Goal: Task Accomplishment & Management: Complete application form

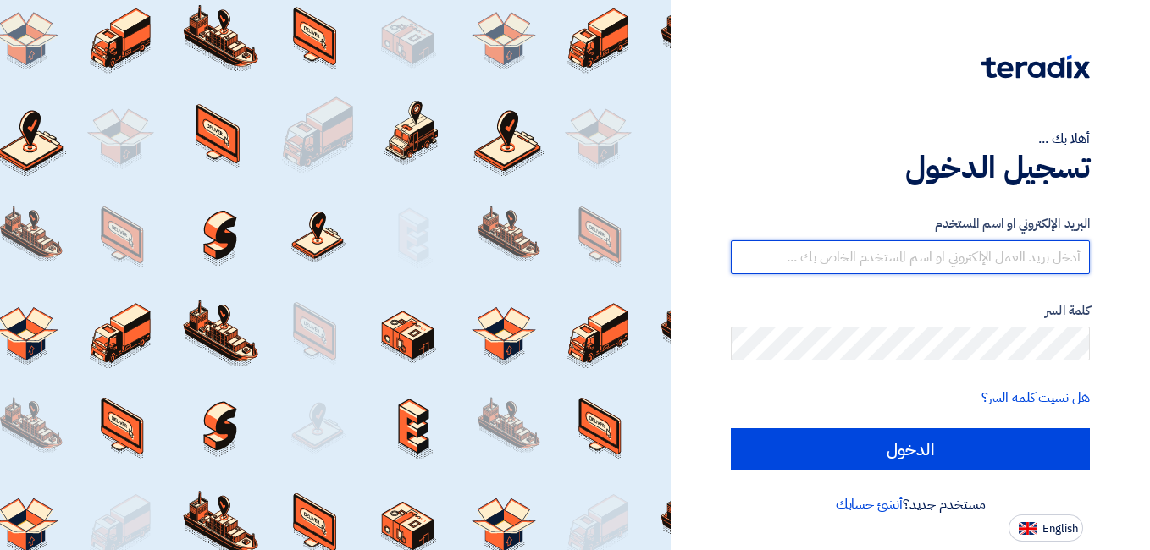
click at [914, 267] on input "text" at bounding box center [910, 257] width 359 height 34
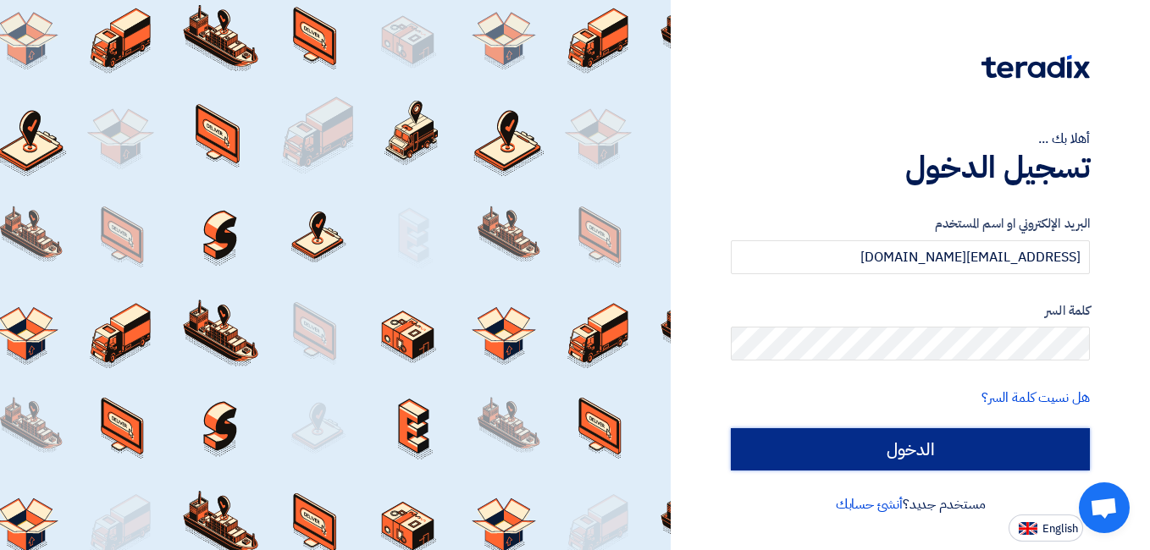
click at [907, 436] on input "الدخول" at bounding box center [910, 449] width 359 height 42
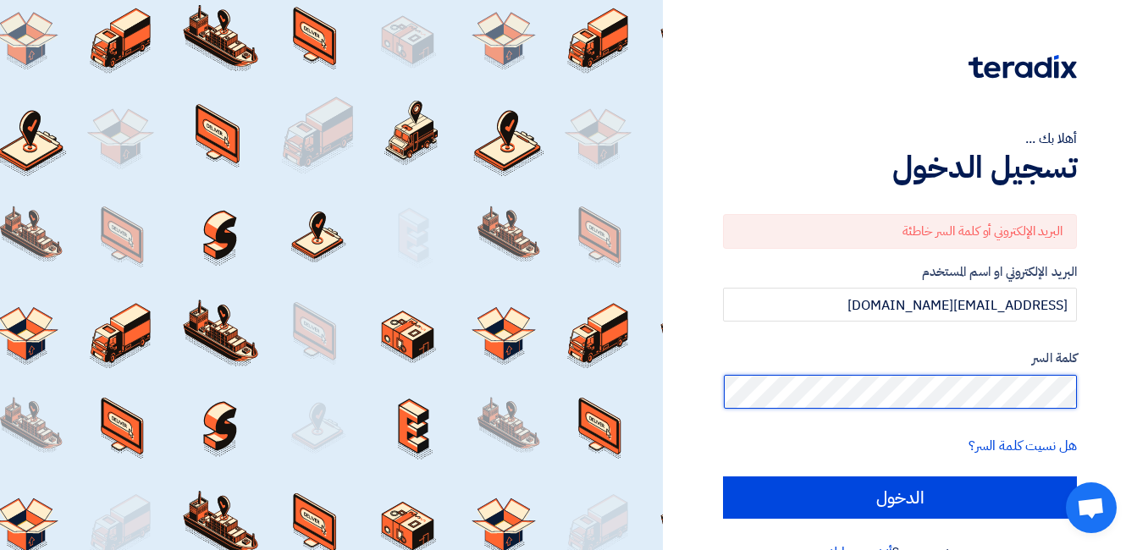
click at [1092, 384] on div "أهلا بك ... تسجيل الدخول البريد الإلكتروني أو كلمة السر خاطئة البريد الإلكتروني…" at bounding box center [900, 295] width 449 height 590
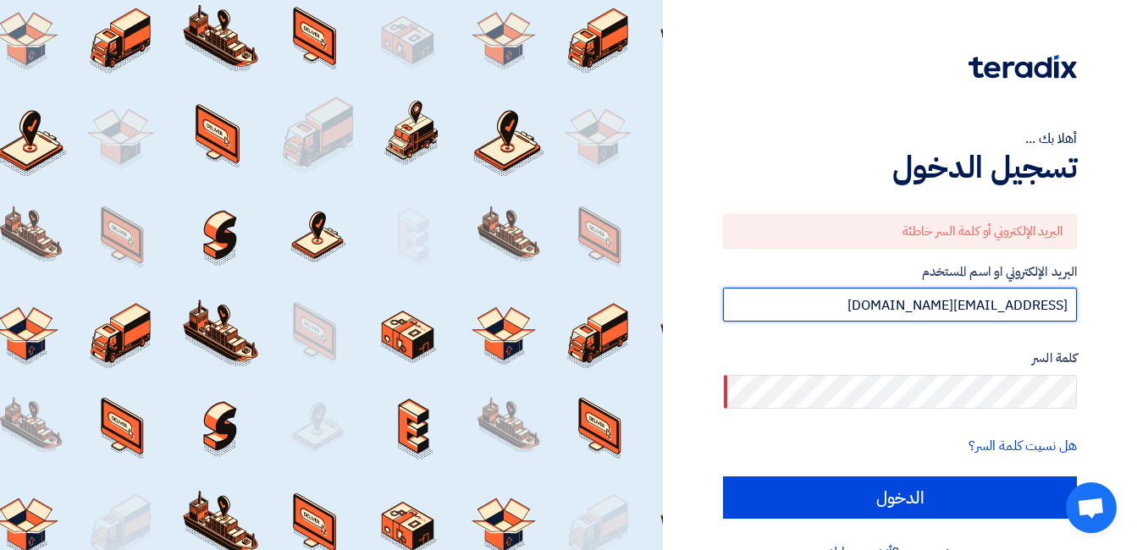
click at [908, 312] on input "[EMAIL_ADDRESS][DOMAIN_NAME]" at bounding box center [900, 305] width 354 height 34
type input "[EMAIL_ADDRESS][DOMAIN_NAME]"
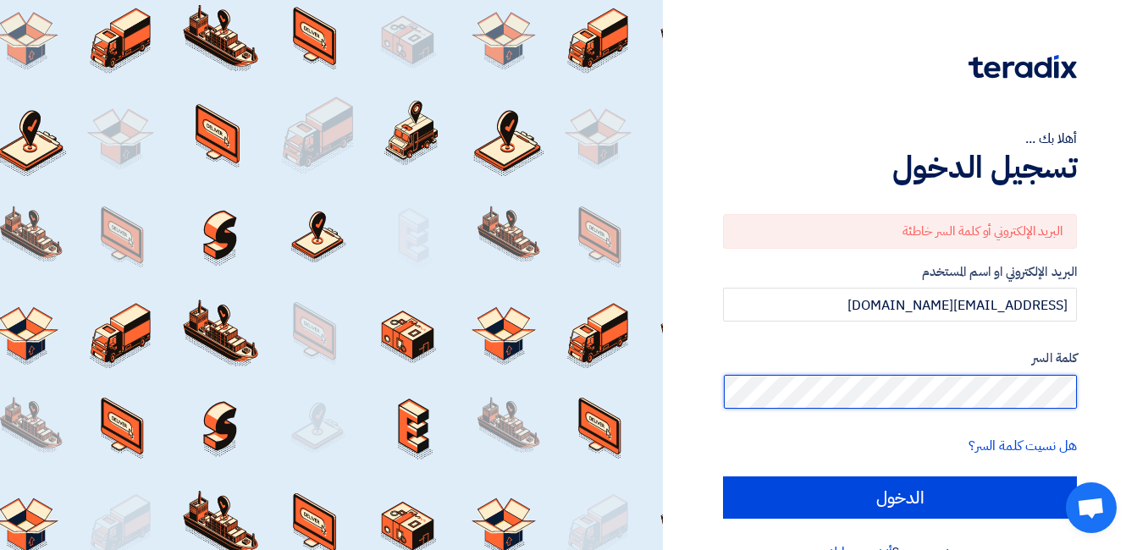
click at [723, 477] on input "الدخول" at bounding box center [900, 498] width 354 height 42
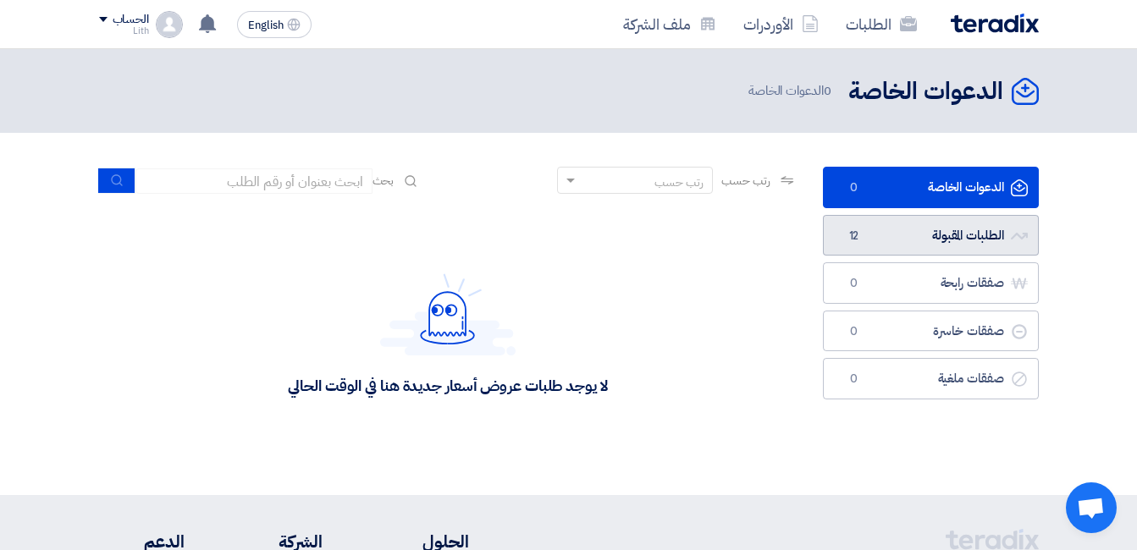
click at [919, 240] on link "الطلبات المقبولة الطلبات المقبولة 12" at bounding box center [931, 235] width 216 height 41
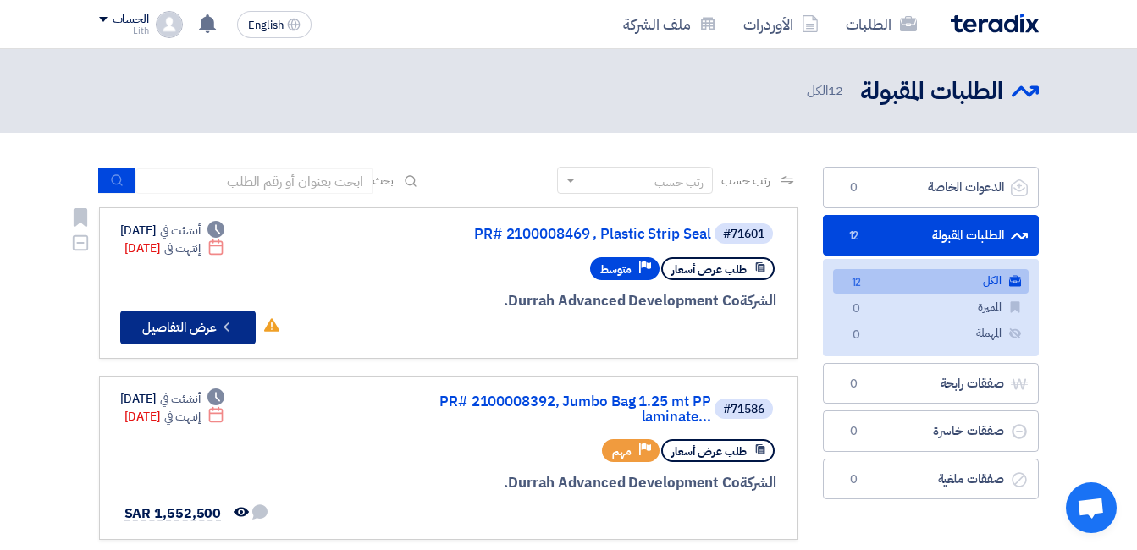
click at [197, 324] on button "Check details عرض التفاصيل" at bounding box center [187, 328] width 135 height 34
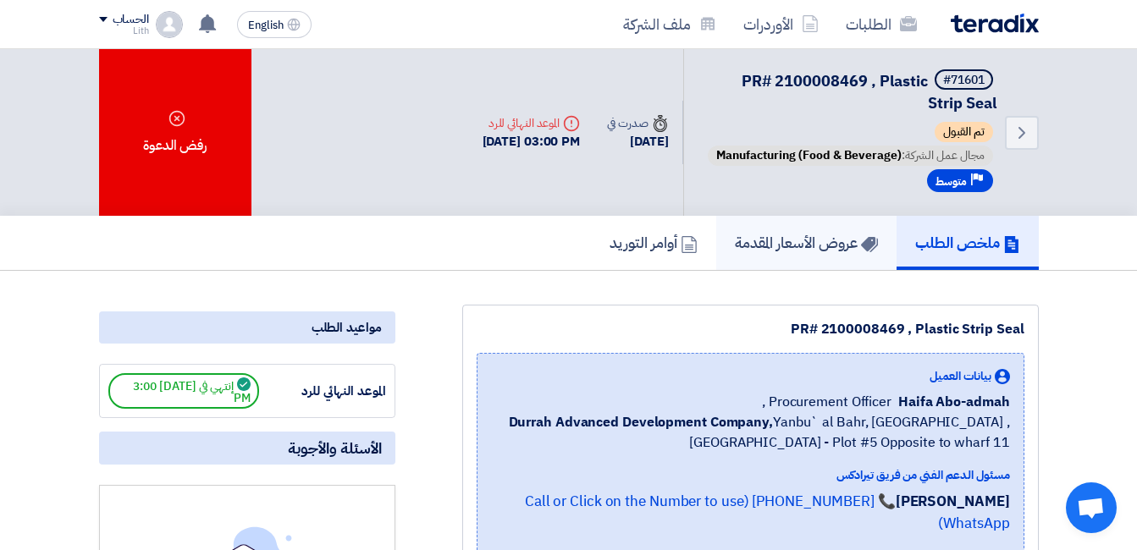
click at [774, 252] on h5 "عروض الأسعار المقدمة" at bounding box center [806, 242] width 143 height 19
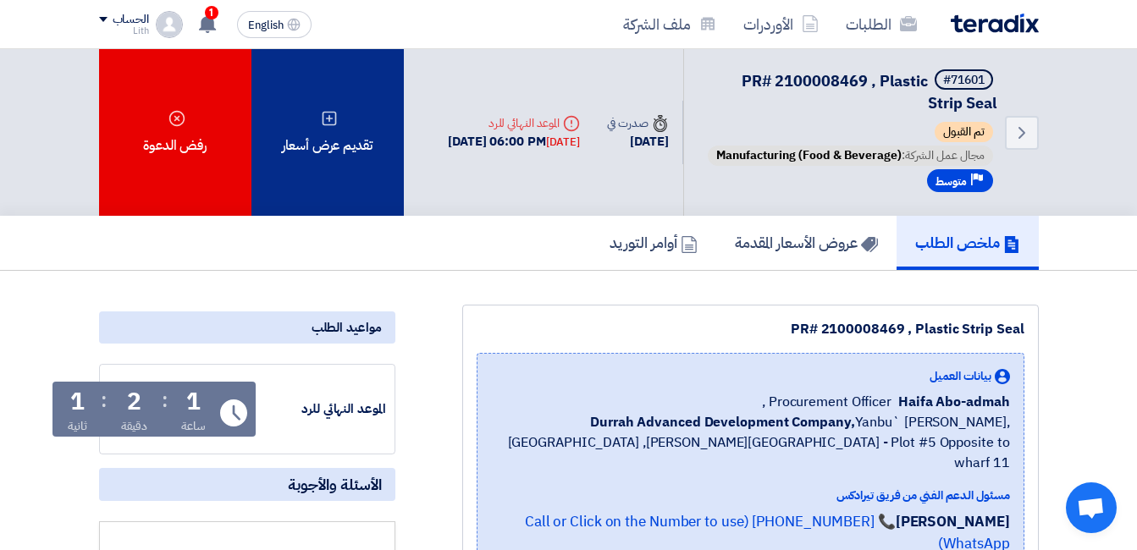
click at [340, 157] on div "تقديم عرض أسعار" at bounding box center [327, 132] width 152 height 167
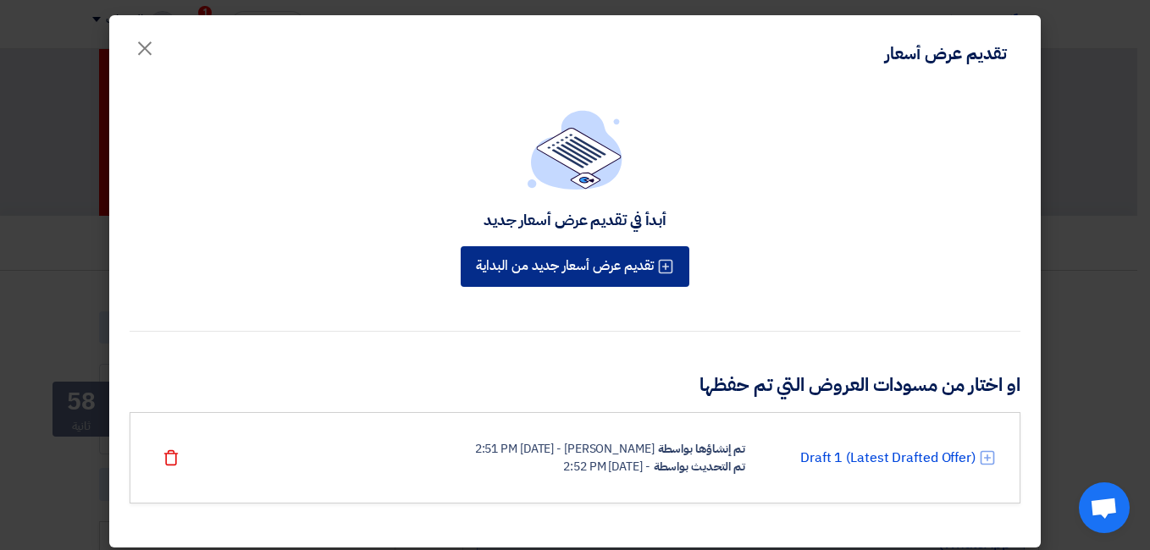
click at [560, 259] on button "تقديم عرض أسعار جديد من البداية" at bounding box center [575, 266] width 229 height 41
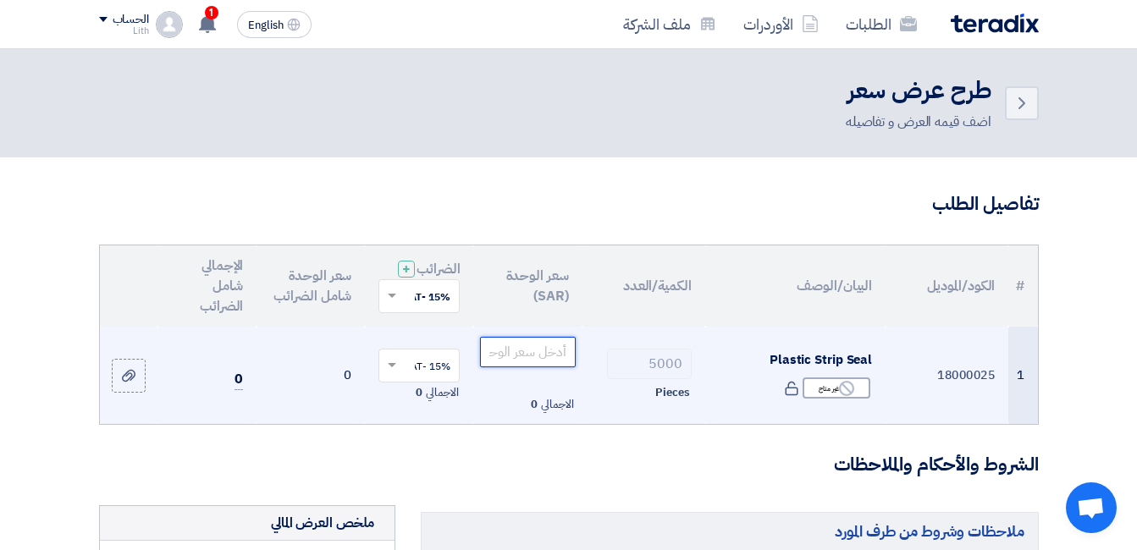
click at [544, 362] on input "number" at bounding box center [527, 352] width 95 height 30
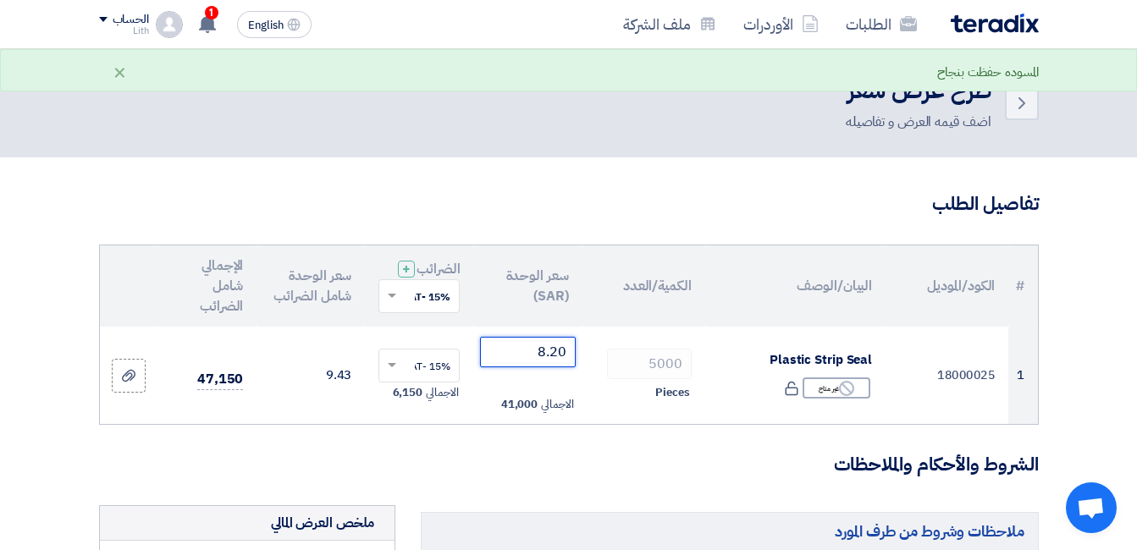
type input "8.20"
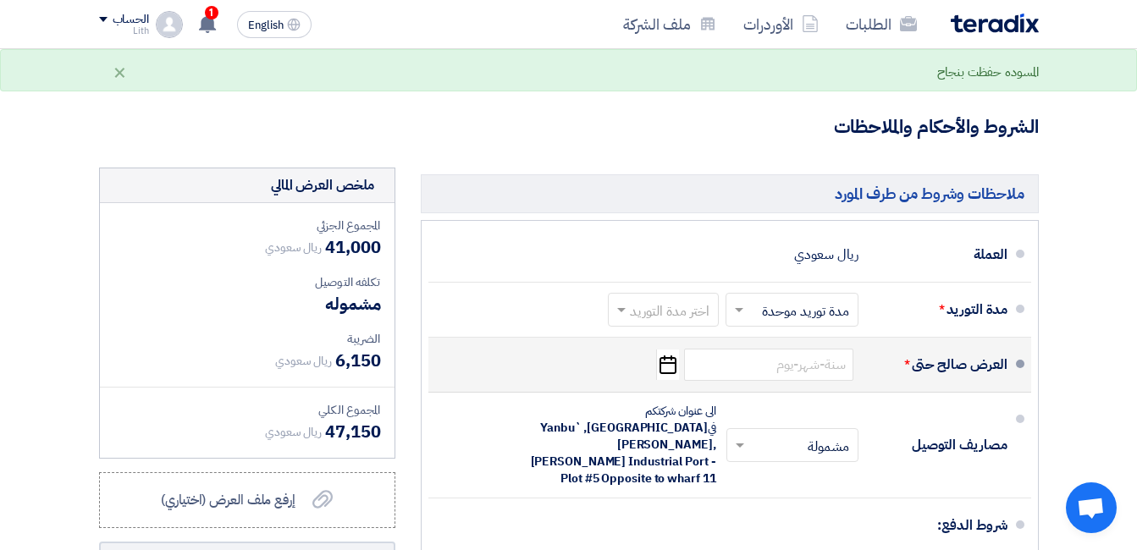
scroll to position [339, 0]
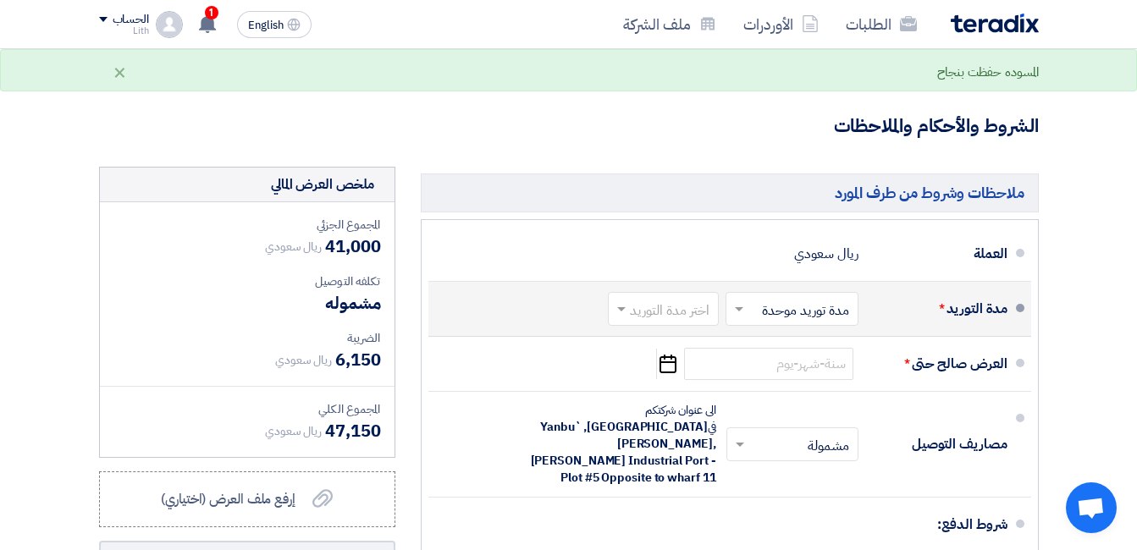
click at [776, 323] on input "text" at bounding box center [788, 310] width 124 height 25
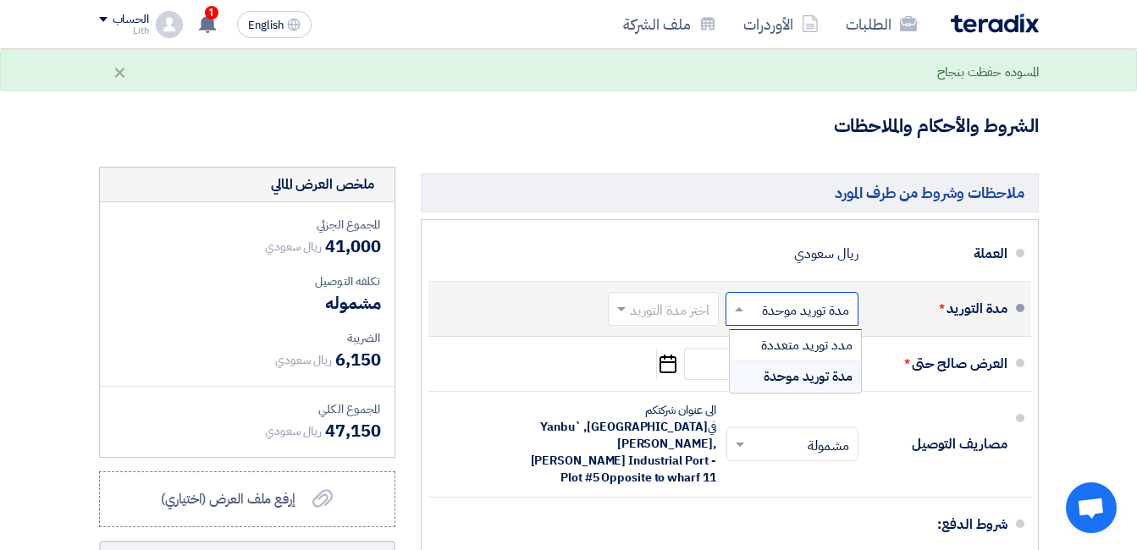
click at [770, 387] on span "مدة توريد موحدة" at bounding box center [808, 377] width 89 height 20
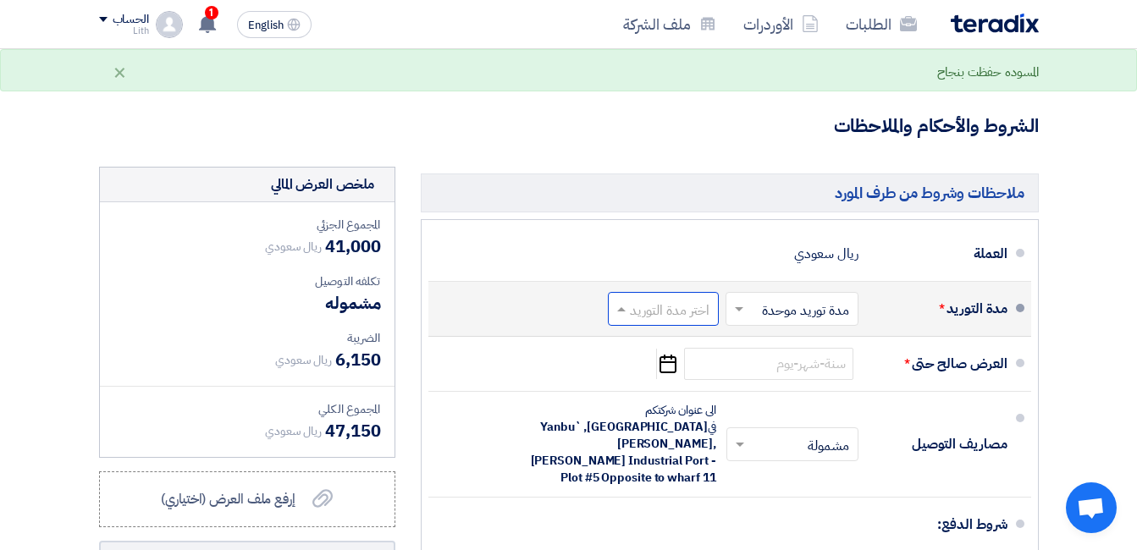
click at [686, 323] on input "text" at bounding box center [660, 310] width 102 height 25
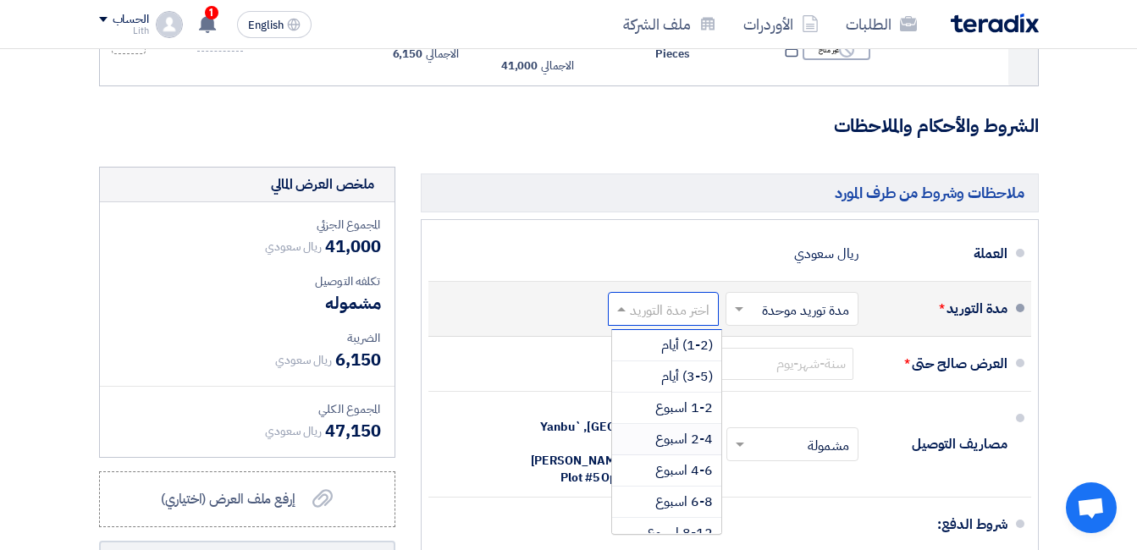
click at [697, 447] on span "2-4 اسبوع" at bounding box center [684, 439] width 58 height 20
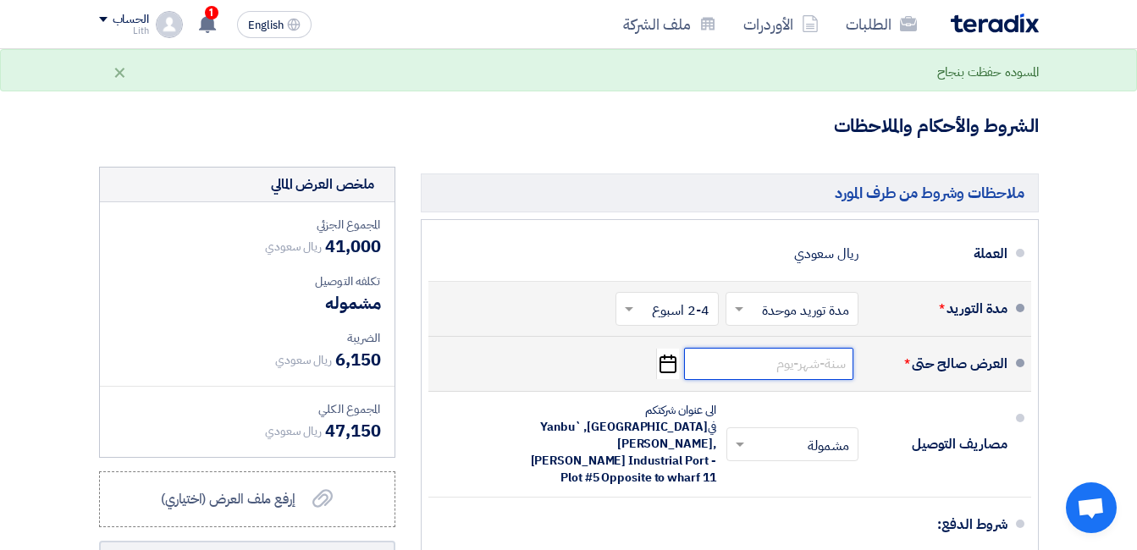
click at [792, 380] on input at bounding box center [768, 364] width 169 height 32
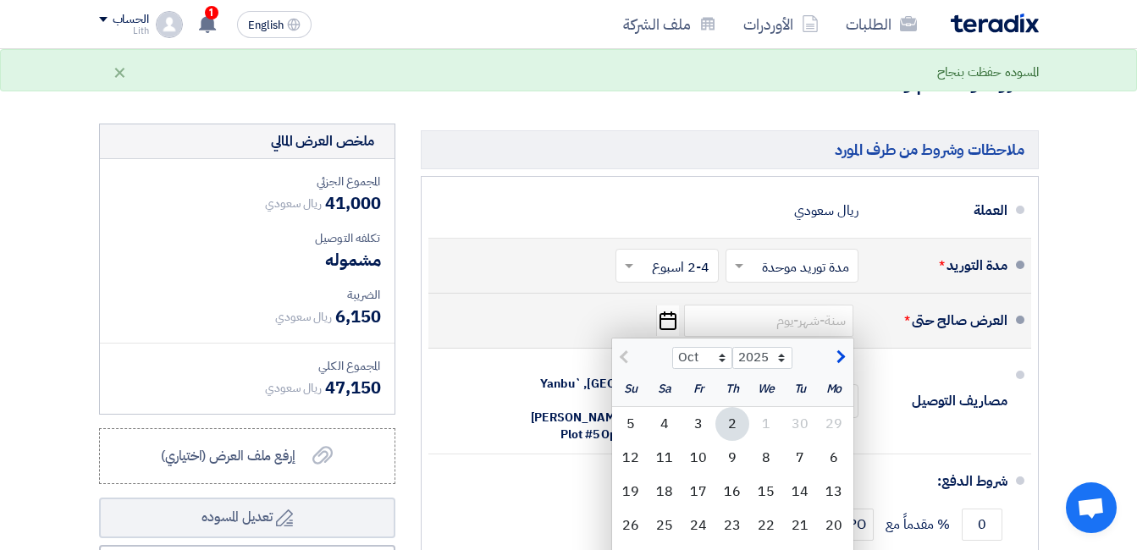
scroll to position [508, 0]
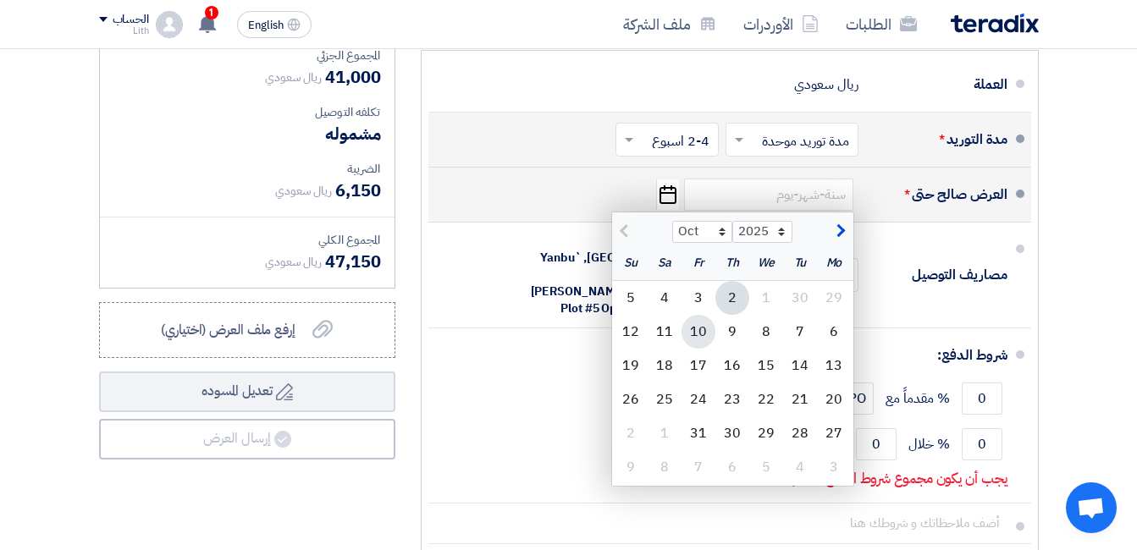
click at [696, 336] on div "10" at bounding box center [699, 332] width 34 height 34
type input "10/10/2025"
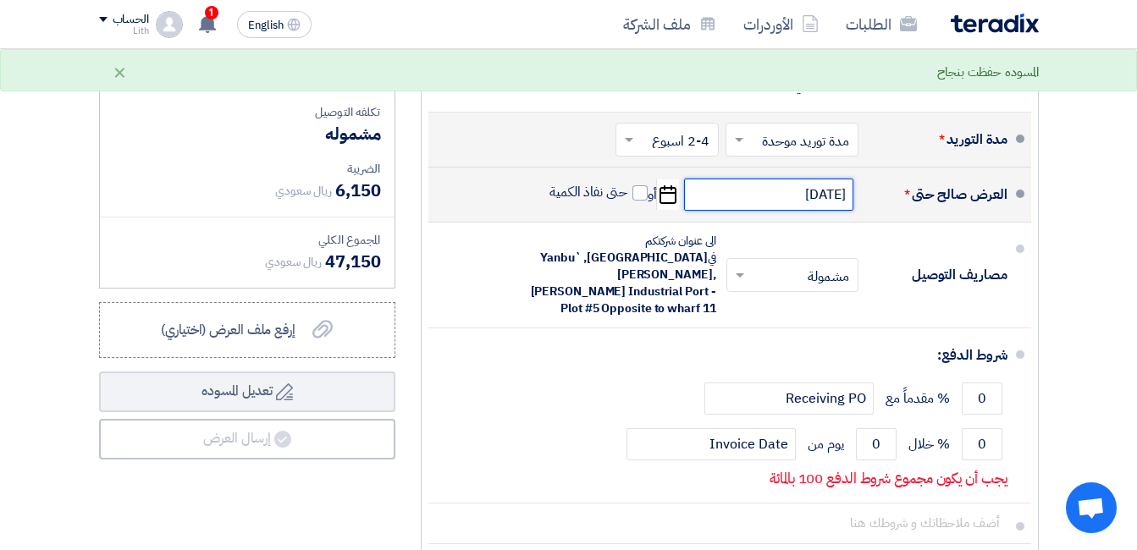
click at [764, 211] on input "10/10/2025" at bounding box center [768, 195] width 169 height 32
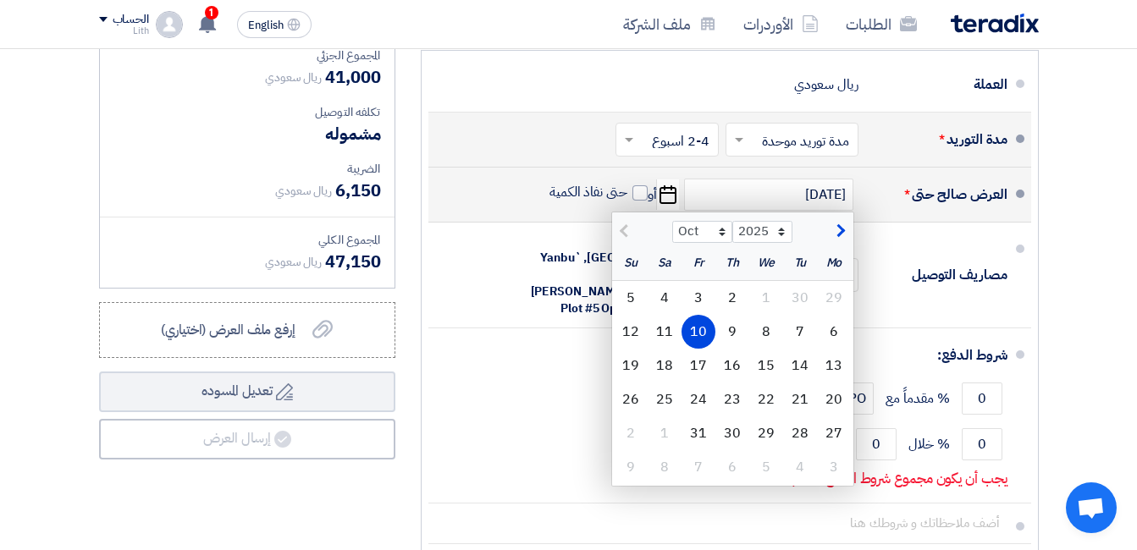
click at [697, 347] on div "10" at bounding box center [699, 332] width 34 height 34
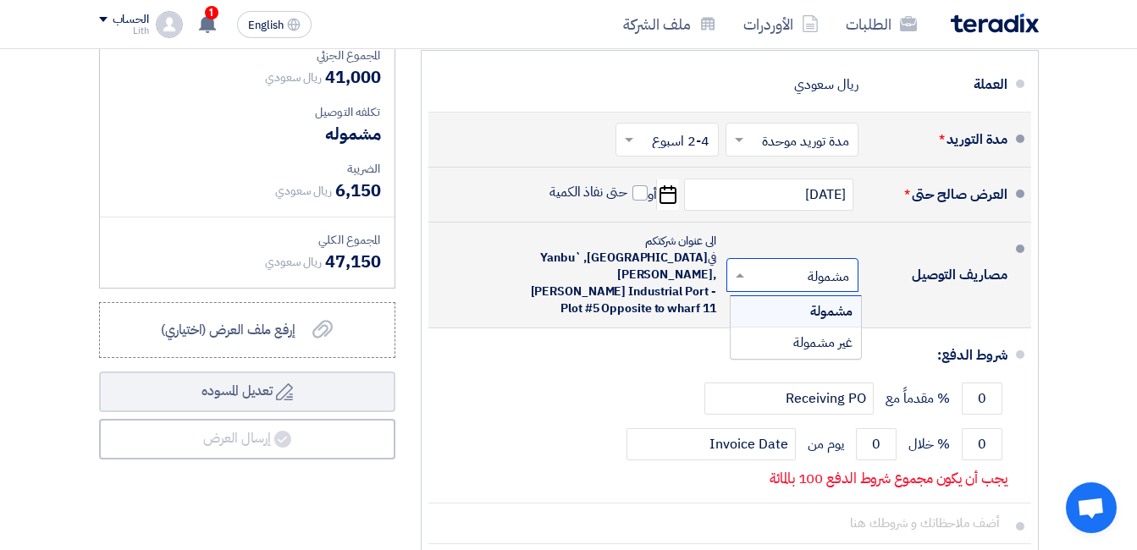
click at [786, 286] on input "text" at bounding box center [789, 276] width 124 height 25
click at [781, 316] on div "مشمولة" at bounding box center [796, 311] width 130 height 31
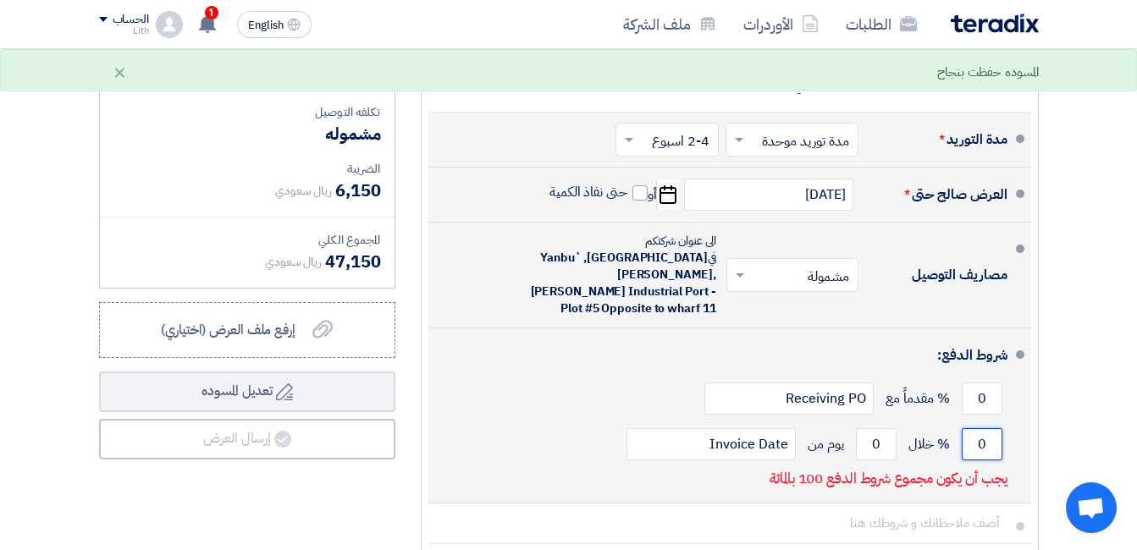
drag, startPoint x: 980, startPoint y: 439, endPoint x: 997, endPoint y: 439, distance: 16.9
click at [997, 439] on input "0" at bounding box center [982, 444] width 41 height 32
type input "100"
drag, startPoint x: 883, startPoint y: 444, endPoint x: 871, endPoint y: 444, distance: 11.9
click at [871, 444] on input "0" at bounding box center [876, 444] width 41 height 32
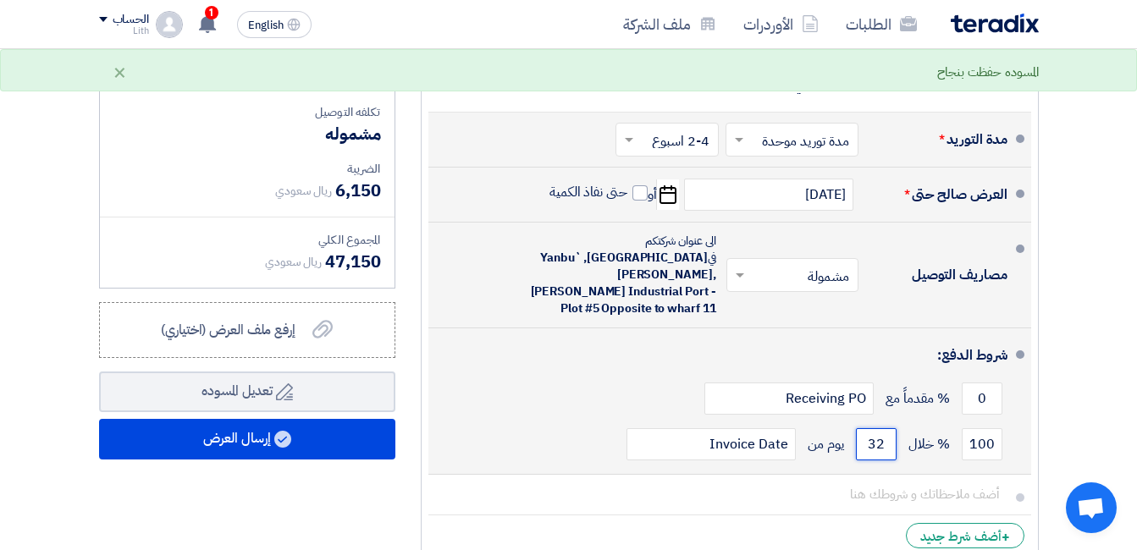
type input "3"
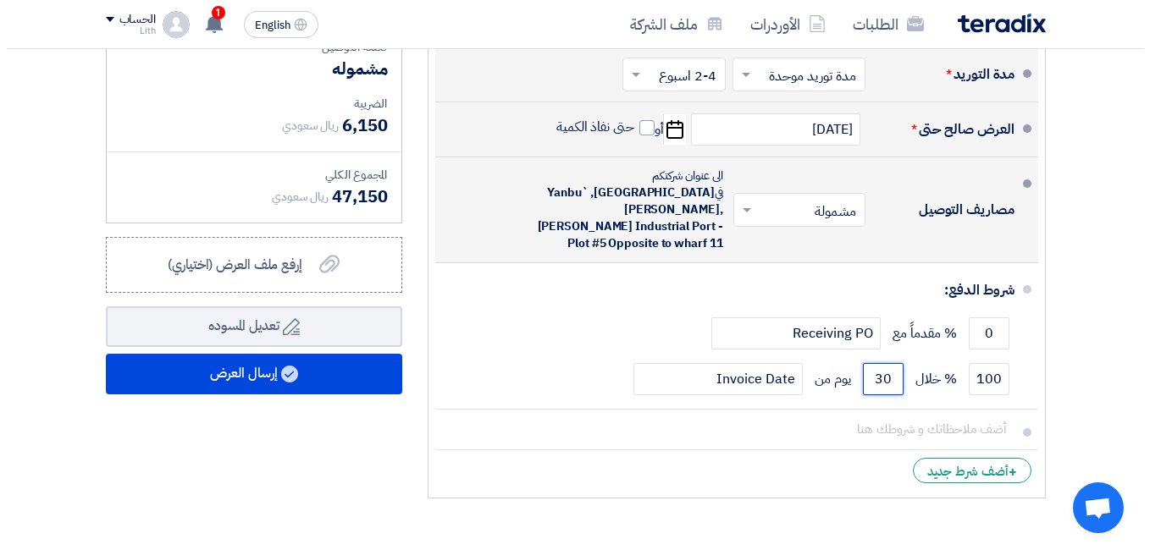
scroll to position [593, 0]
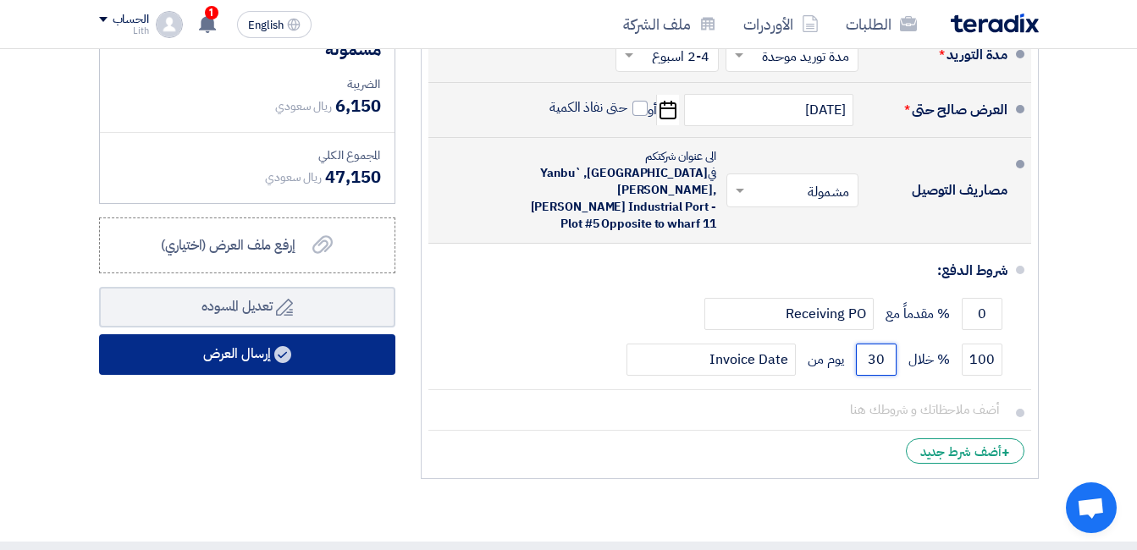
type input "30"
click at [321, 373] on button "إرسال العرض" at bounding box center [247, 354] width 296 height 41
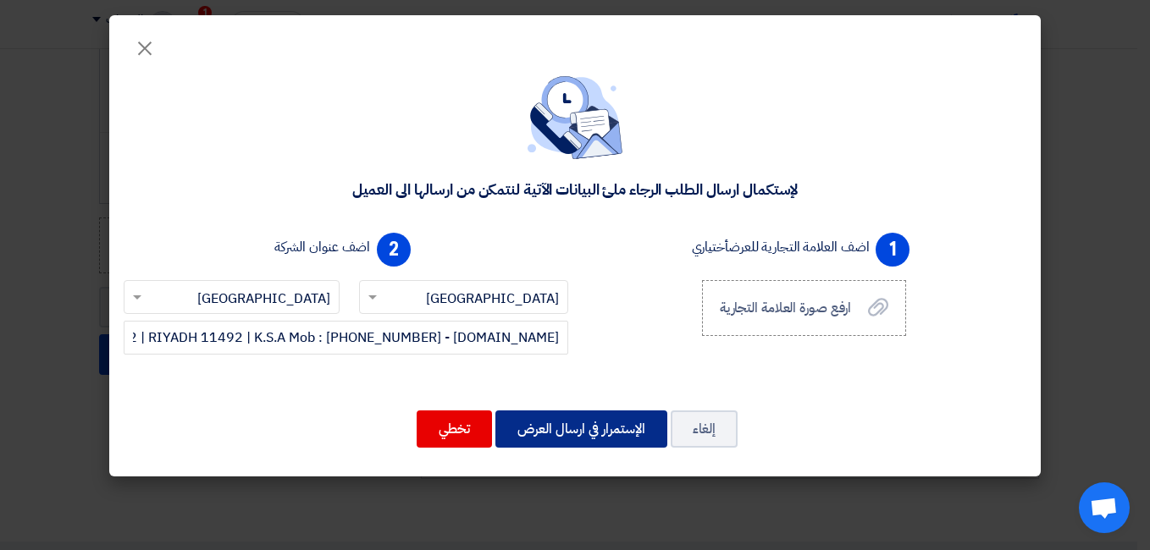
click at [606, 417] on button "الإستمرار في ارسال العرض" at bounding box center [581, 429] width 172 height 37
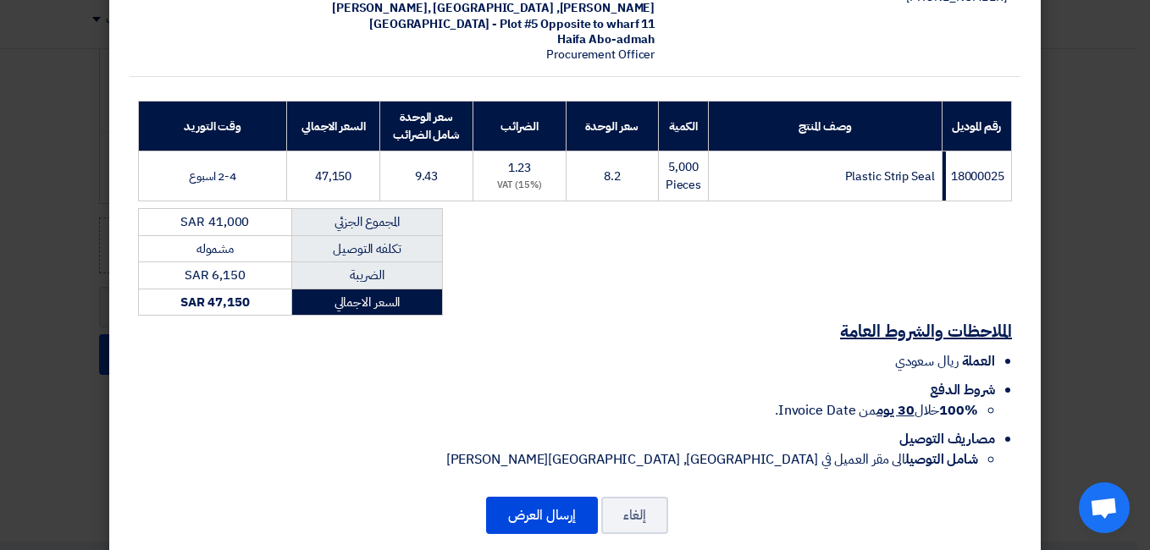
scroll to position [213, 0]
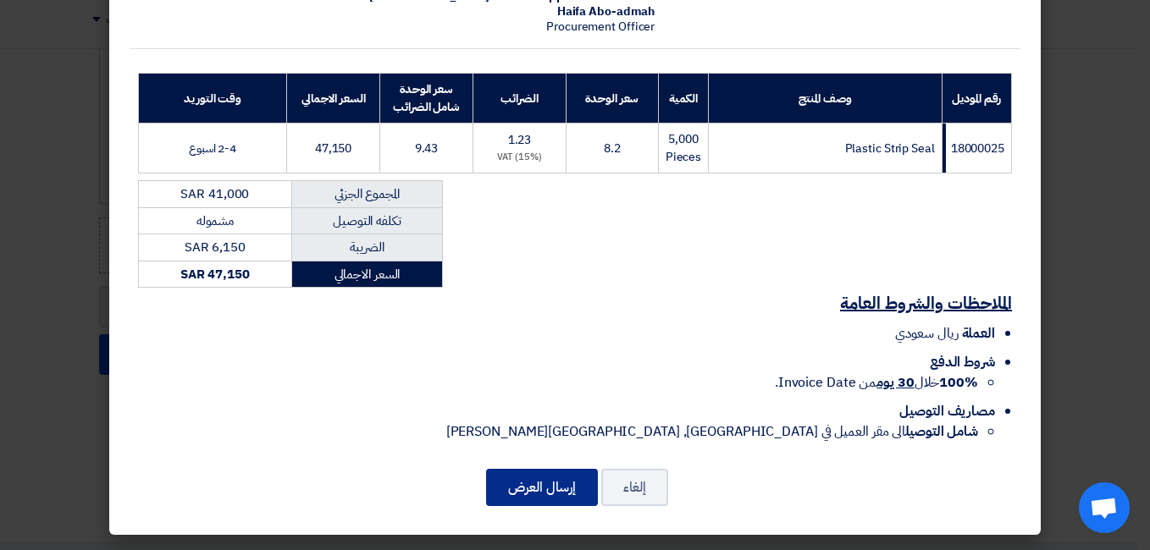
click at [558, 486] on button "إرسال العرض" at bounding box center [542, 487] width 112 height 37
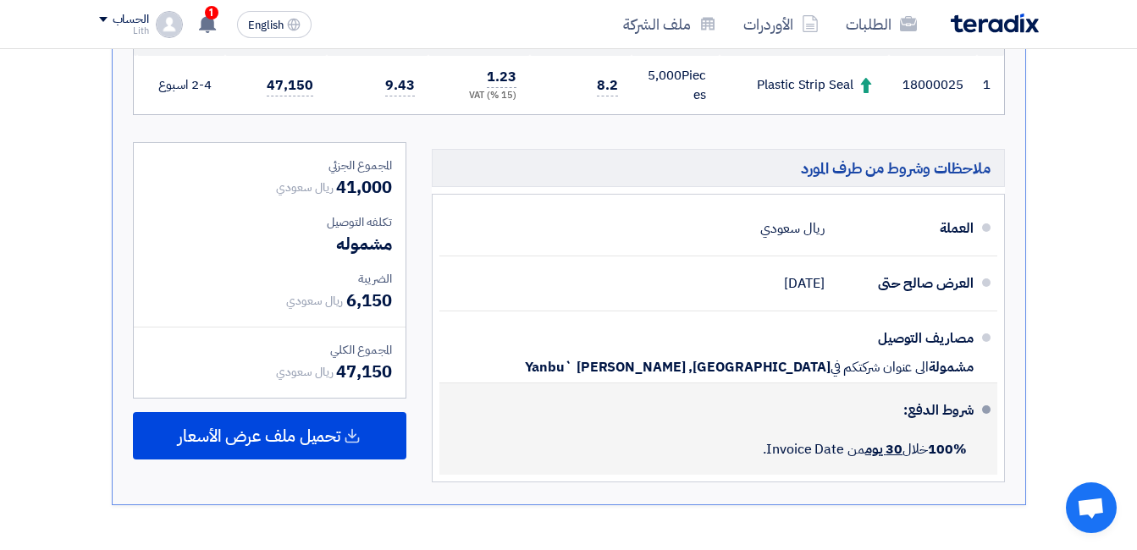
scroll to position [772, 0]
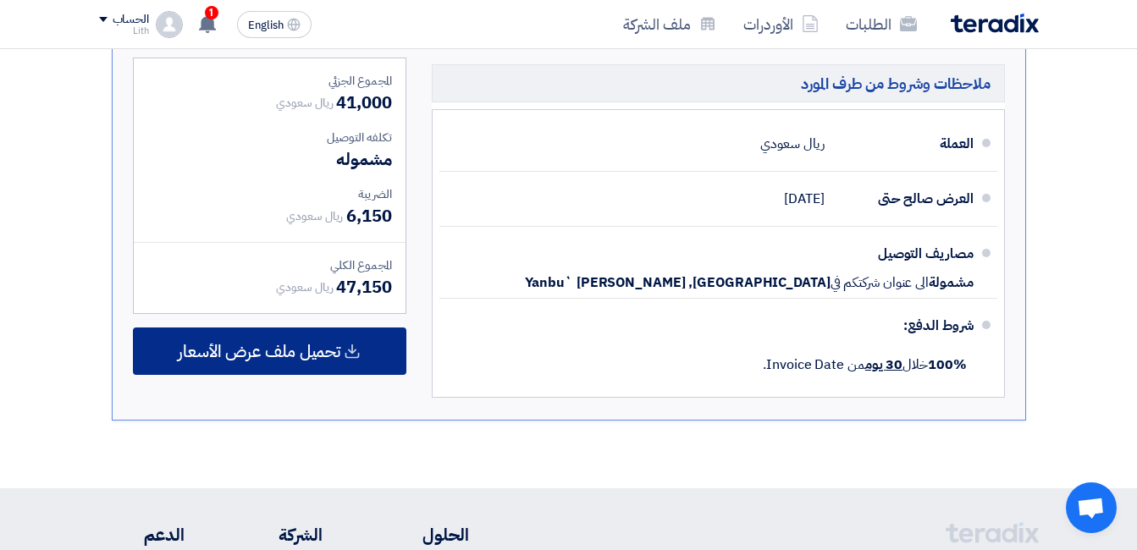
click at [294, 359] on span "تحميل ملف عرض الأسعار" at bounding box center [259, 351] width 163 height 15
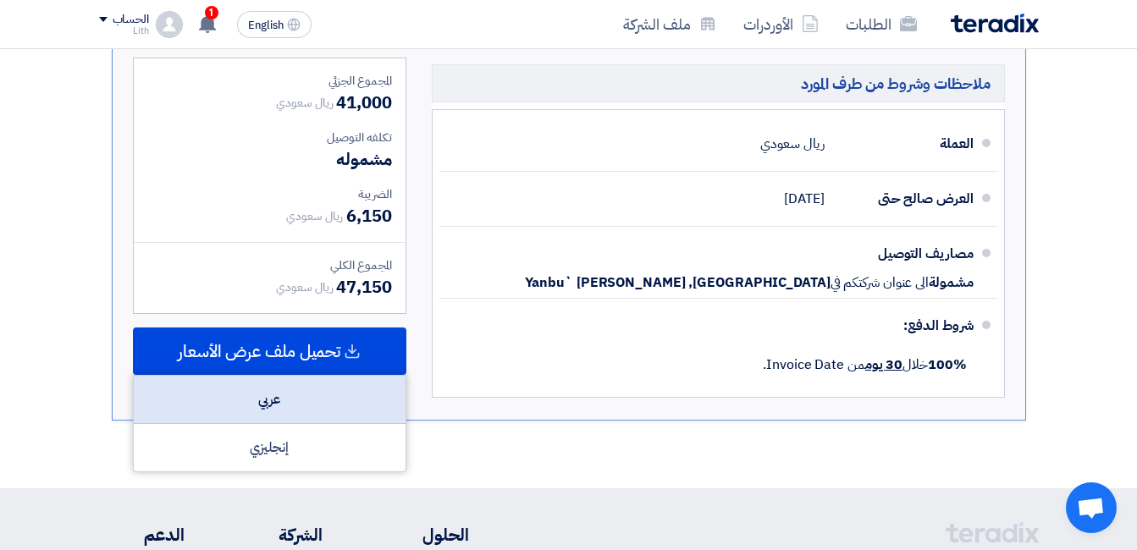
click at [296, 403] on div "عربي" at bounding box center [270, 400] width 272 height 48
